Goal: Find specific page/section: Find specific page/section

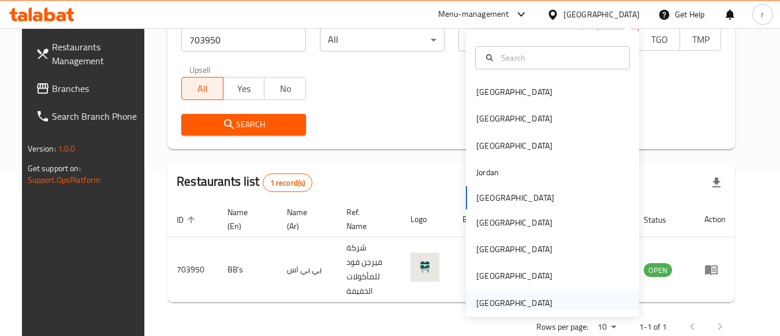
click at [481, 298] on div "[GEOGRAPHIC_DATA]" at bounding box center [515, 302] width 76 height 13
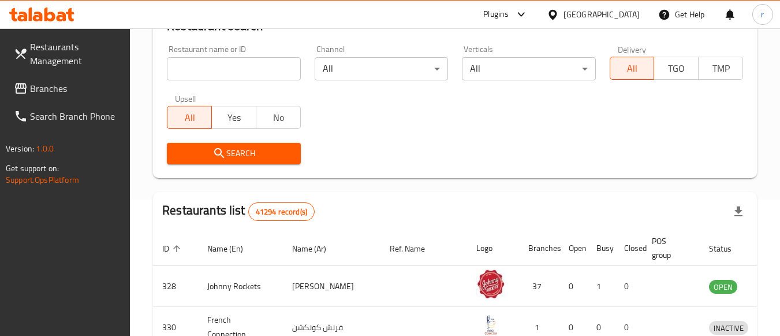
scroll to position [165, 0]
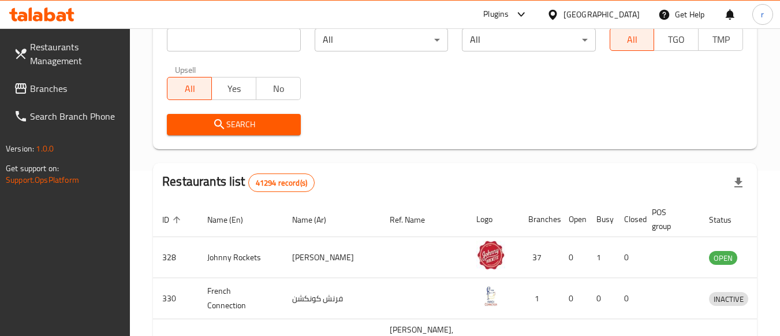
click at [59, 89] on span "Branches" at bounding box center [75, 88] width 91 height 14
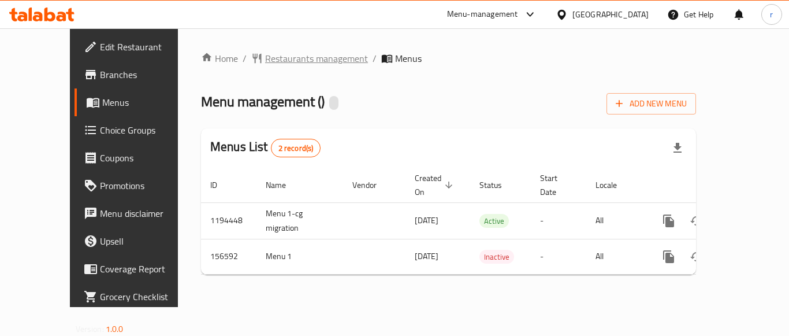
click at [277, 57] on span "Restaurants management" at bounding box center [316, 58] width 103 height 14
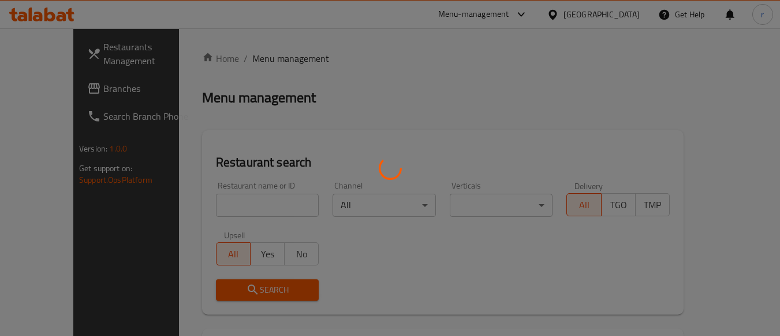
click at [218, 199] on div at bounding box center [390, 168] width 780 height 336
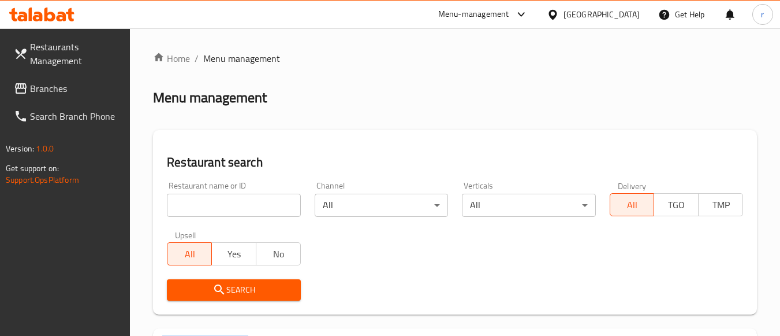
click at [218, 199] on div at bounding box center [390, 168] width 780 height 336
click at [218, 199] on input "search" at bounding box center [233, 205] width 133 height 23
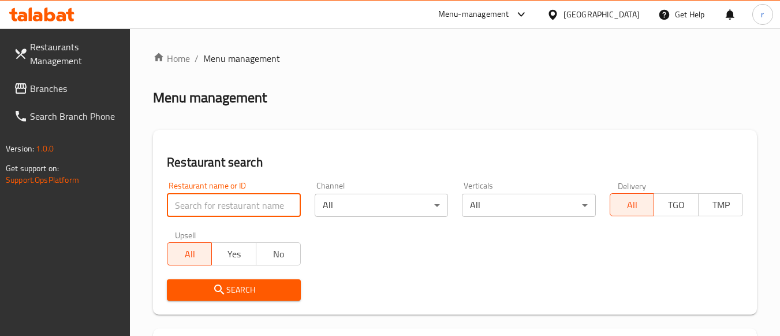
paste input "614818"
type input "614818"
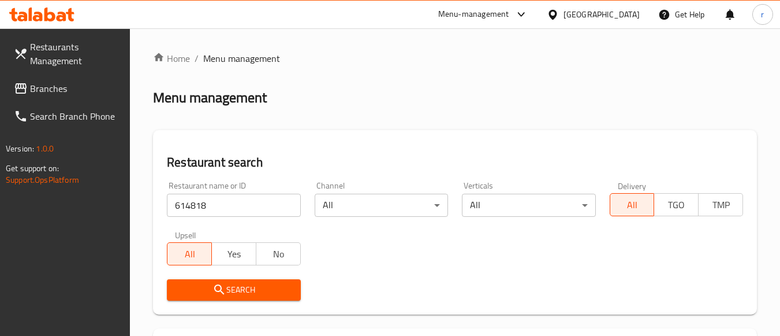
click at [217, 285] on icon "submit" at bounding box center [219, 289] width 10 height 10
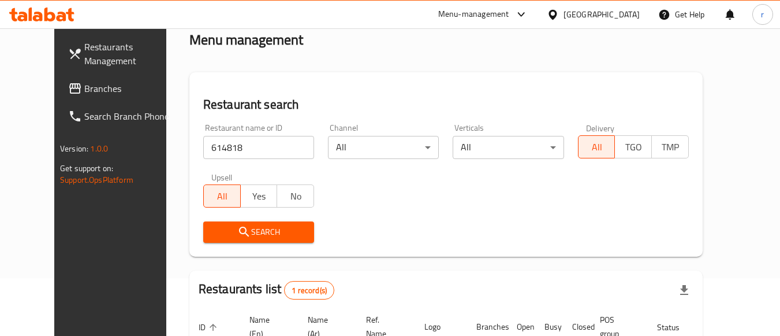
click at [273, 226] on span "Search" at bounding box center [259, 232] width 92 height 14
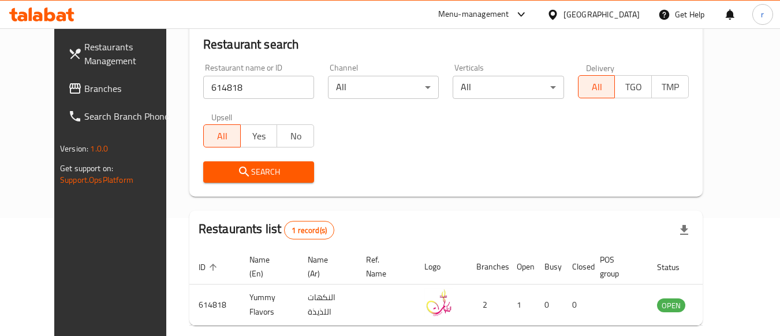
scroll to position [170, 0]
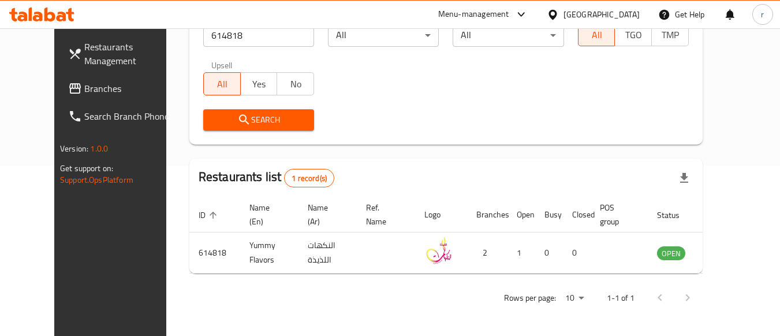
click at [602, 12] on div "United Arab Emirates" at bounding box center [602, 14] width 76 height 13
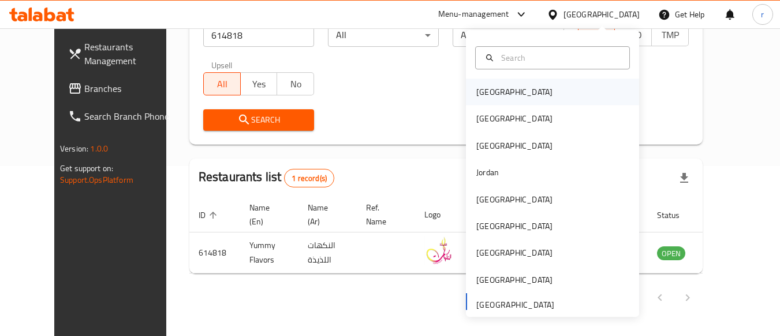
click at [498, 94] on div "[GEOGRAPHIC_DATA]" at bounding box center [514, 92] width 95 height 27
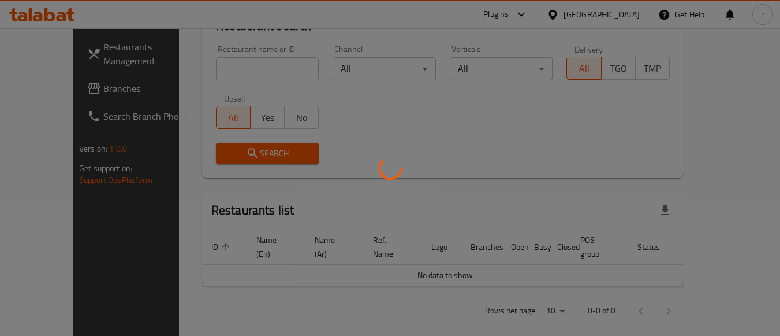
scroll to position [170, 0]
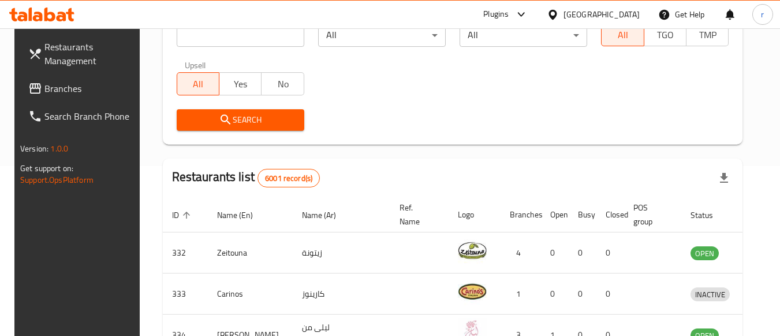
click at [54, 94] on span "Branches" at bounding box center [89, 88] width 91 height 14
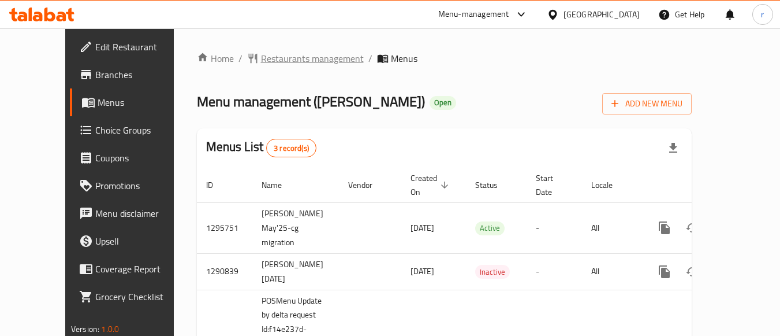
click at [270, 57] on span "Restaurants management" at bounding box center [312, 58] width 103 height 14
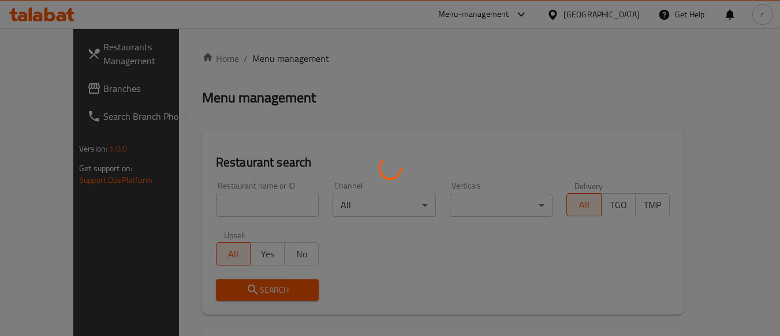
click at [223, 199] on div at bounding box center [390, 168] width 780 height 336
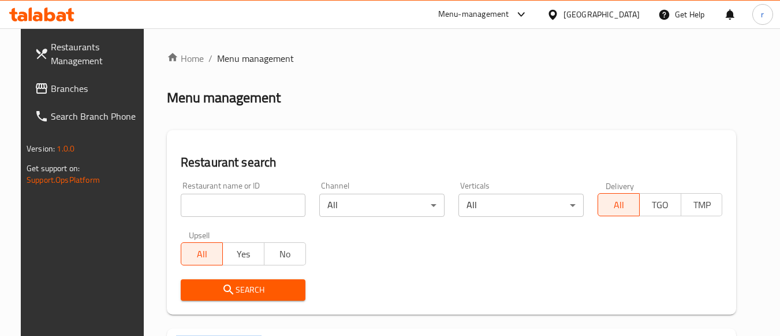
click at [223, 199] on div at bounding box center [390, 168] width 780 height 336
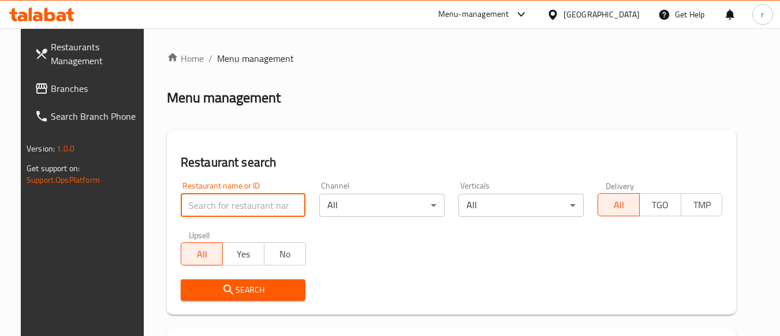
click at [223, 199] on input "search" at bounding box center [243, 205] width 125 height 23
paste input "23333"
type input "23333"
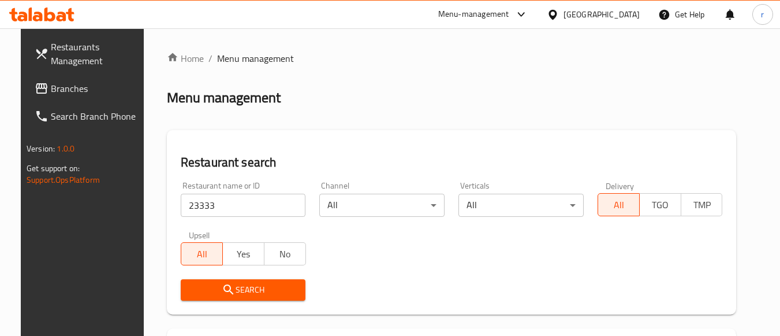
click at [202, 289] on span "Search" at bounding box center [243, 289] width 107 height 14
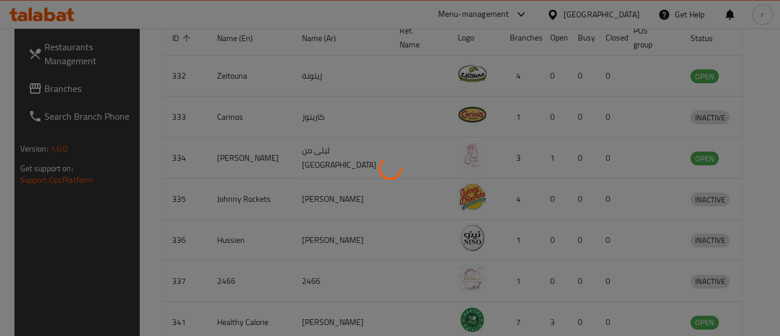
scroll to position [170, 0]
